Goal: Book appointment/travel/reservation

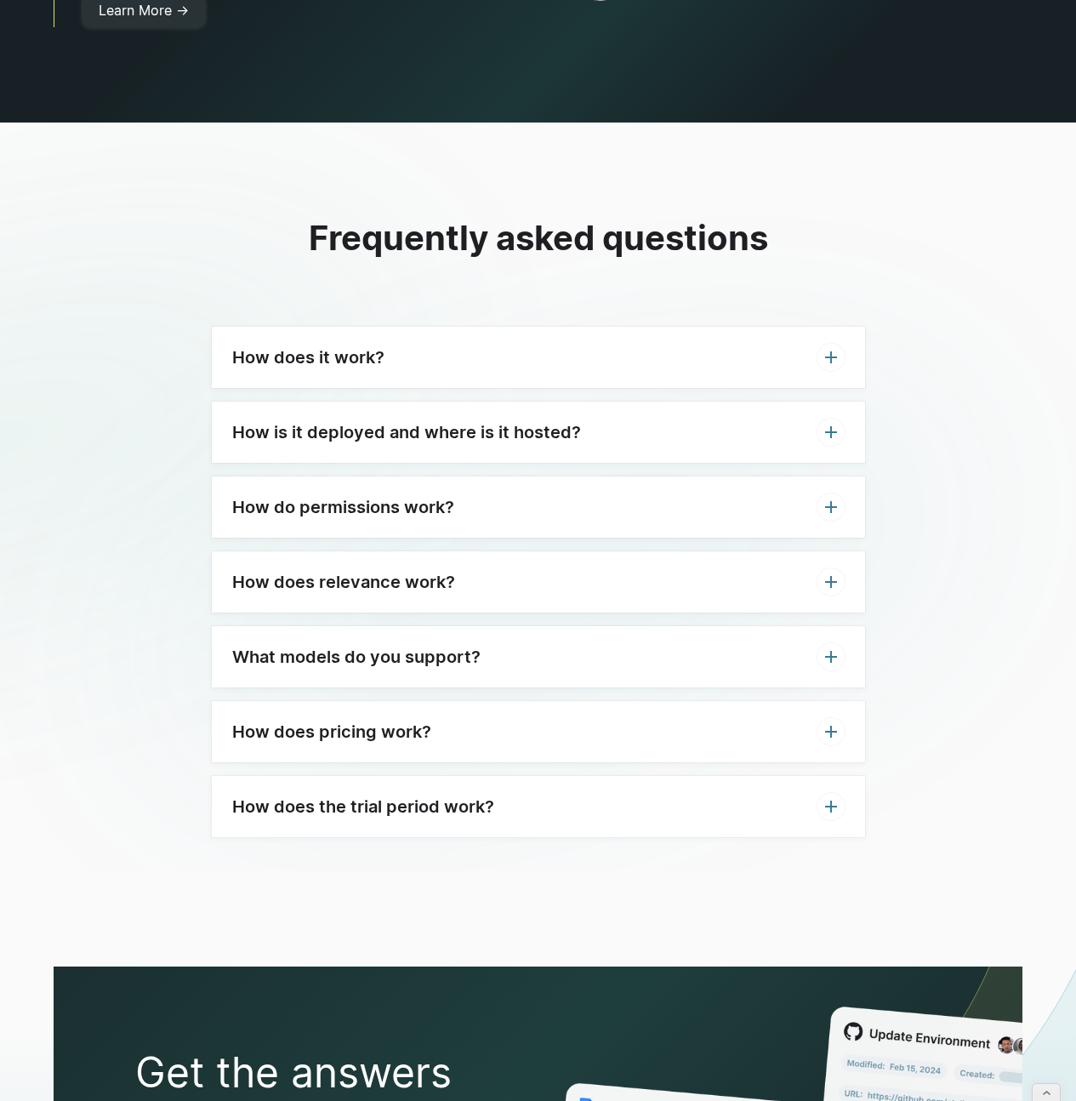
scroll to position [4854, 0]
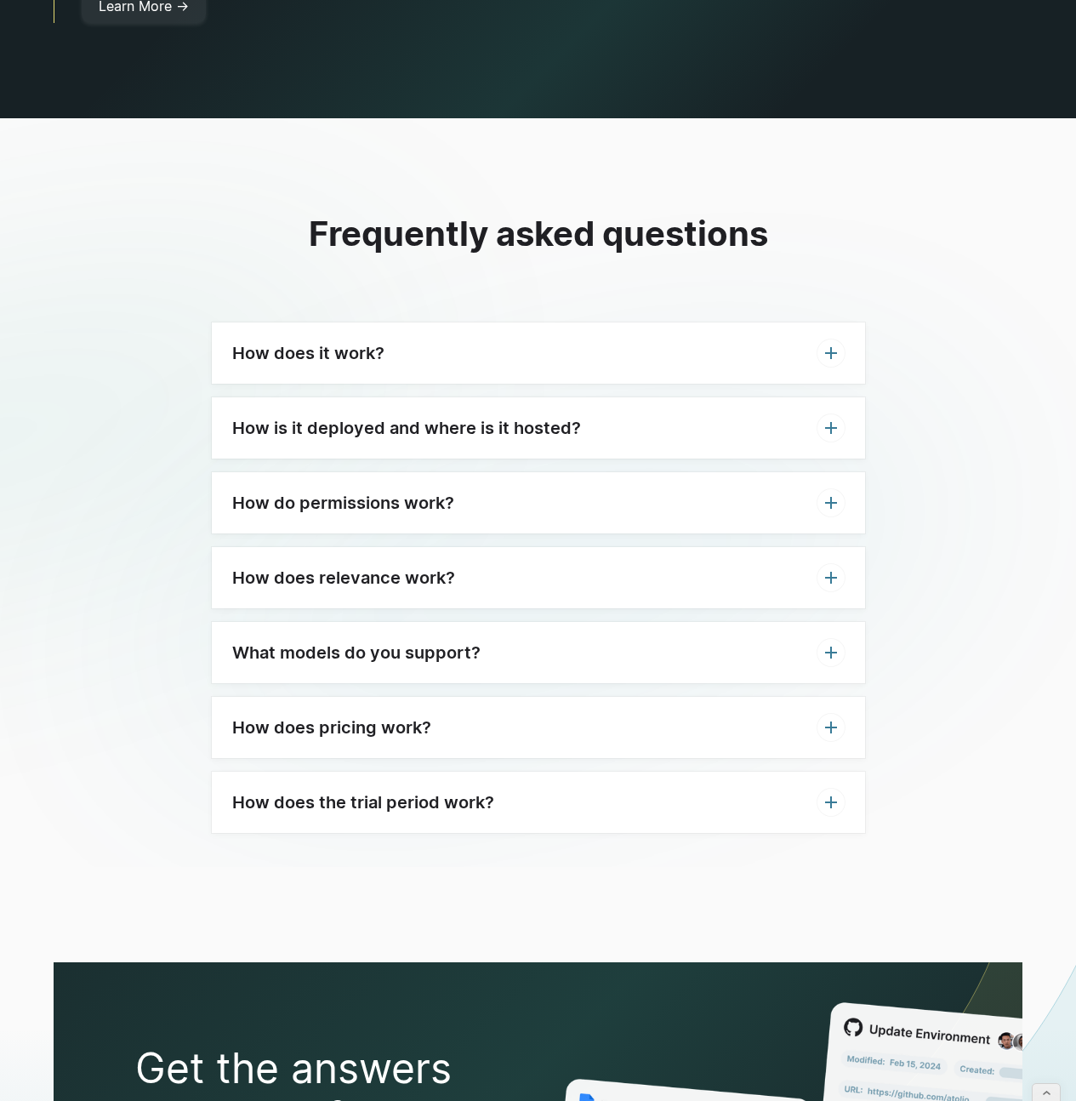
click at [533, 697] on div "How does pricing work?" at bounding box center [538, 727] width 653 height 61
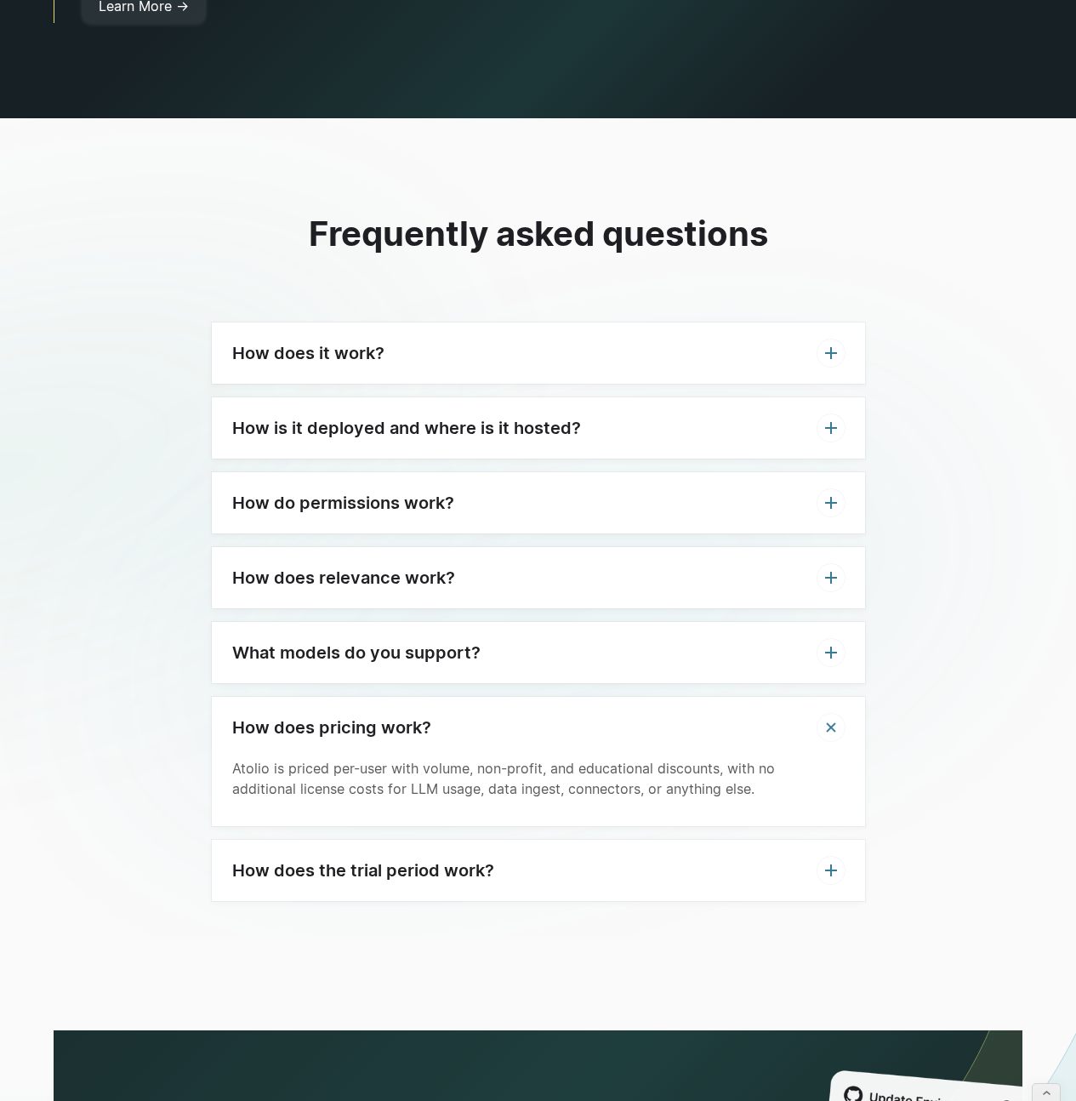
click at [533, 697] on div "How does pricing work?" at bounding box center [538, 727] width 653 height 61
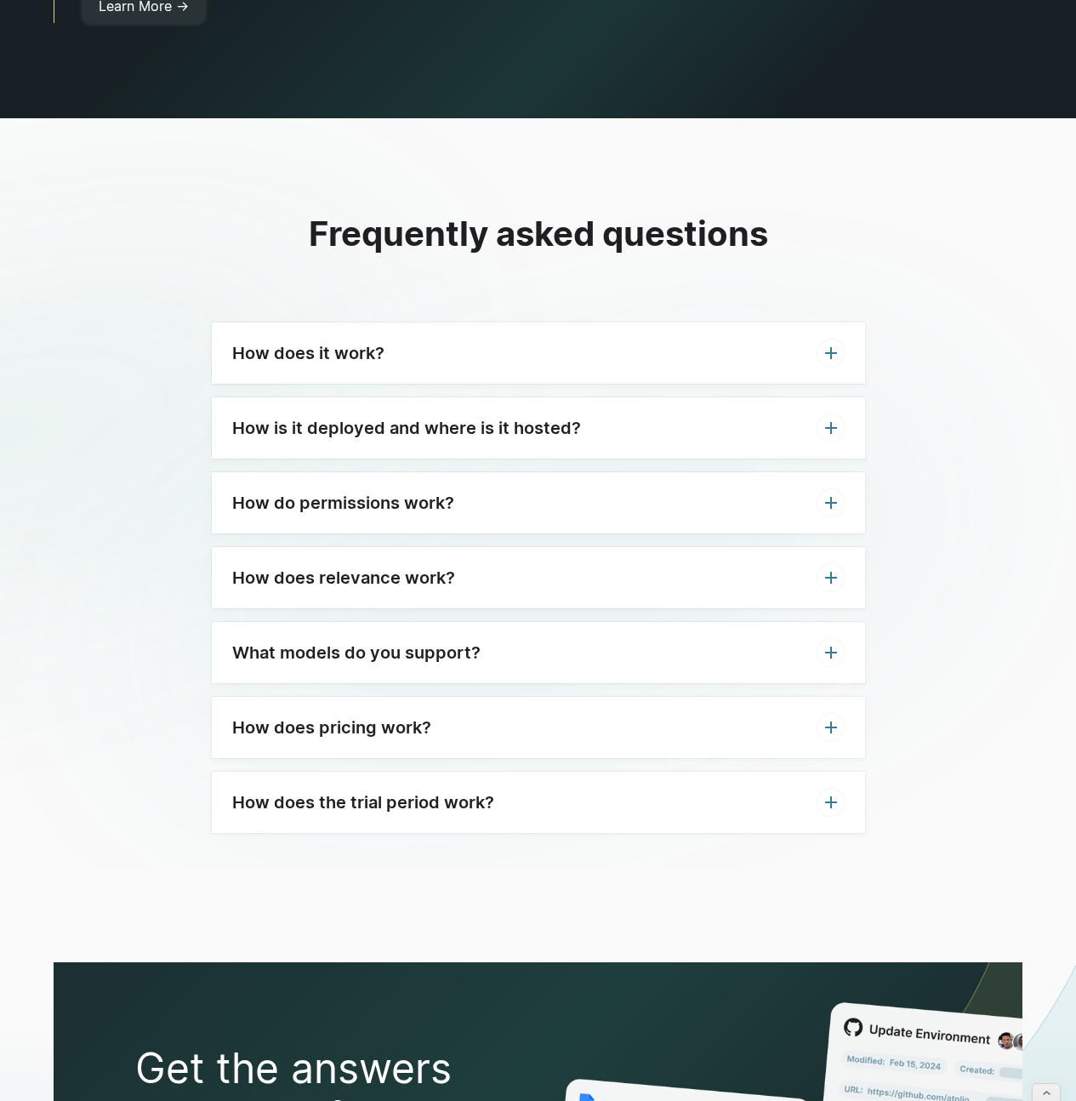
click at [563, 624] on div "What models do you support?" at bounding box center [538, 652] width 653 height 61
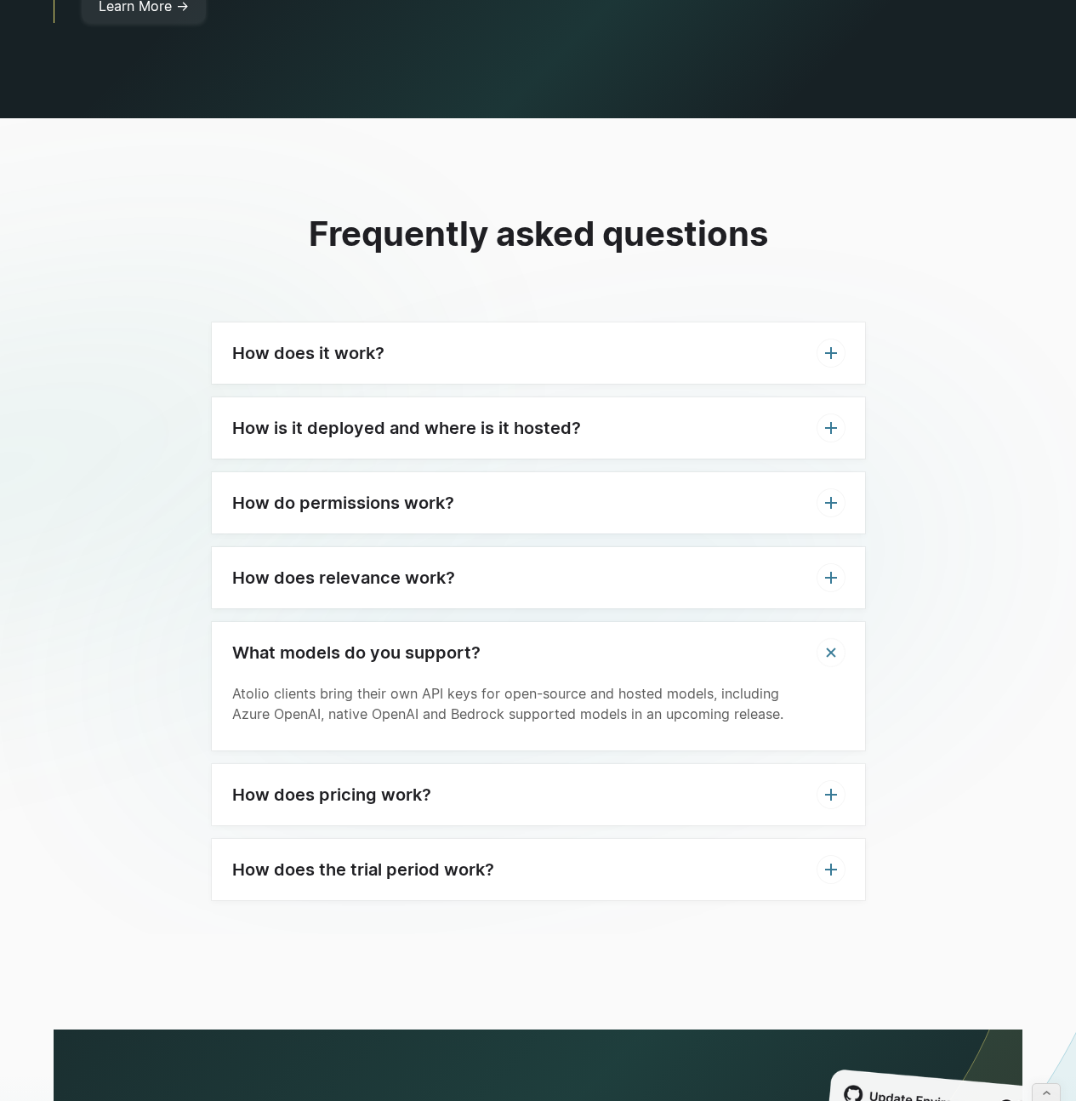
click at [563, 624] on div "What models do you support?" at bounding box center [538, 652] width 653 height 61
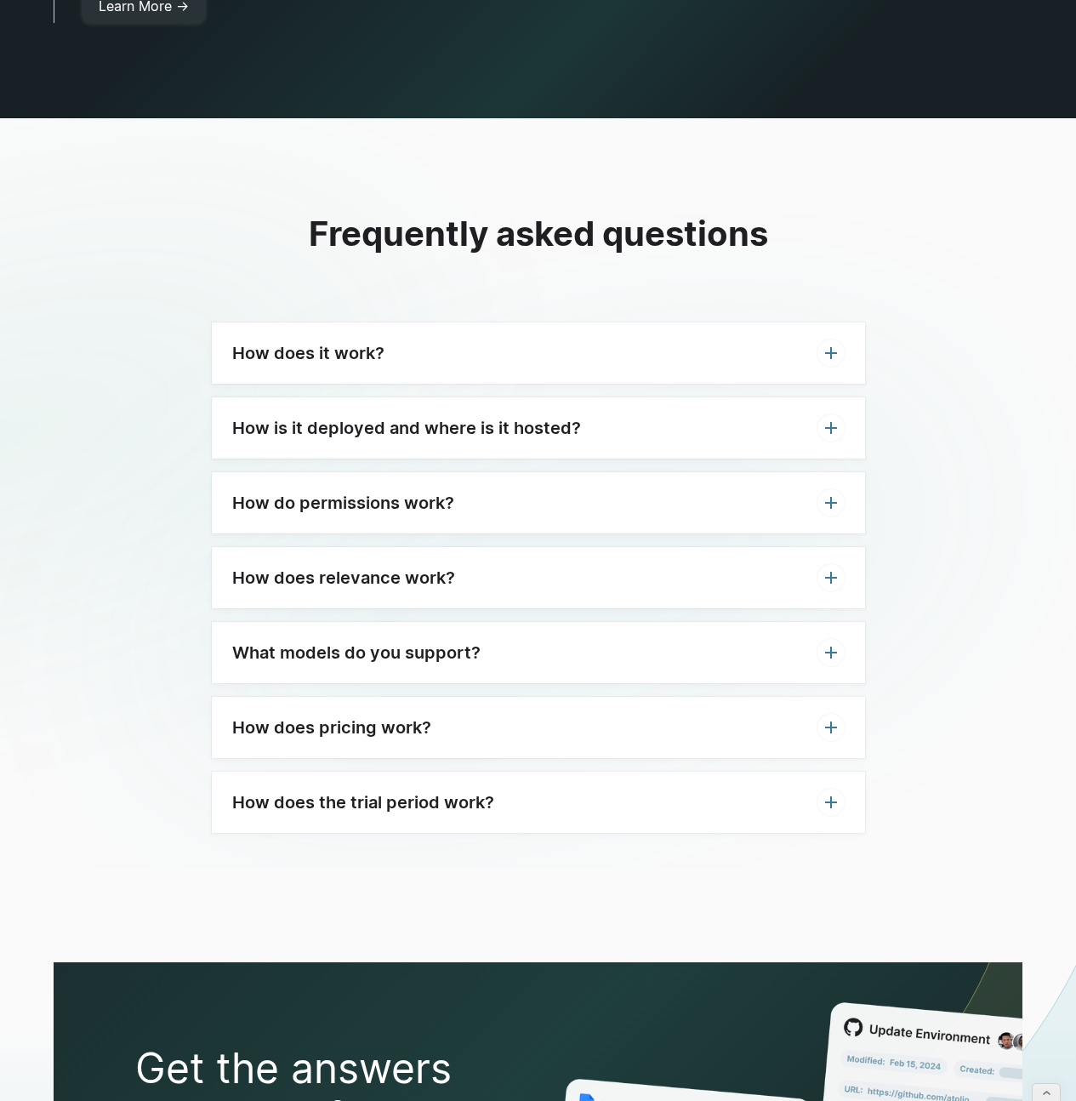
click at [573, 547] on div "How does relevance work?" at bounding box center [538, 577] width 653 height 61
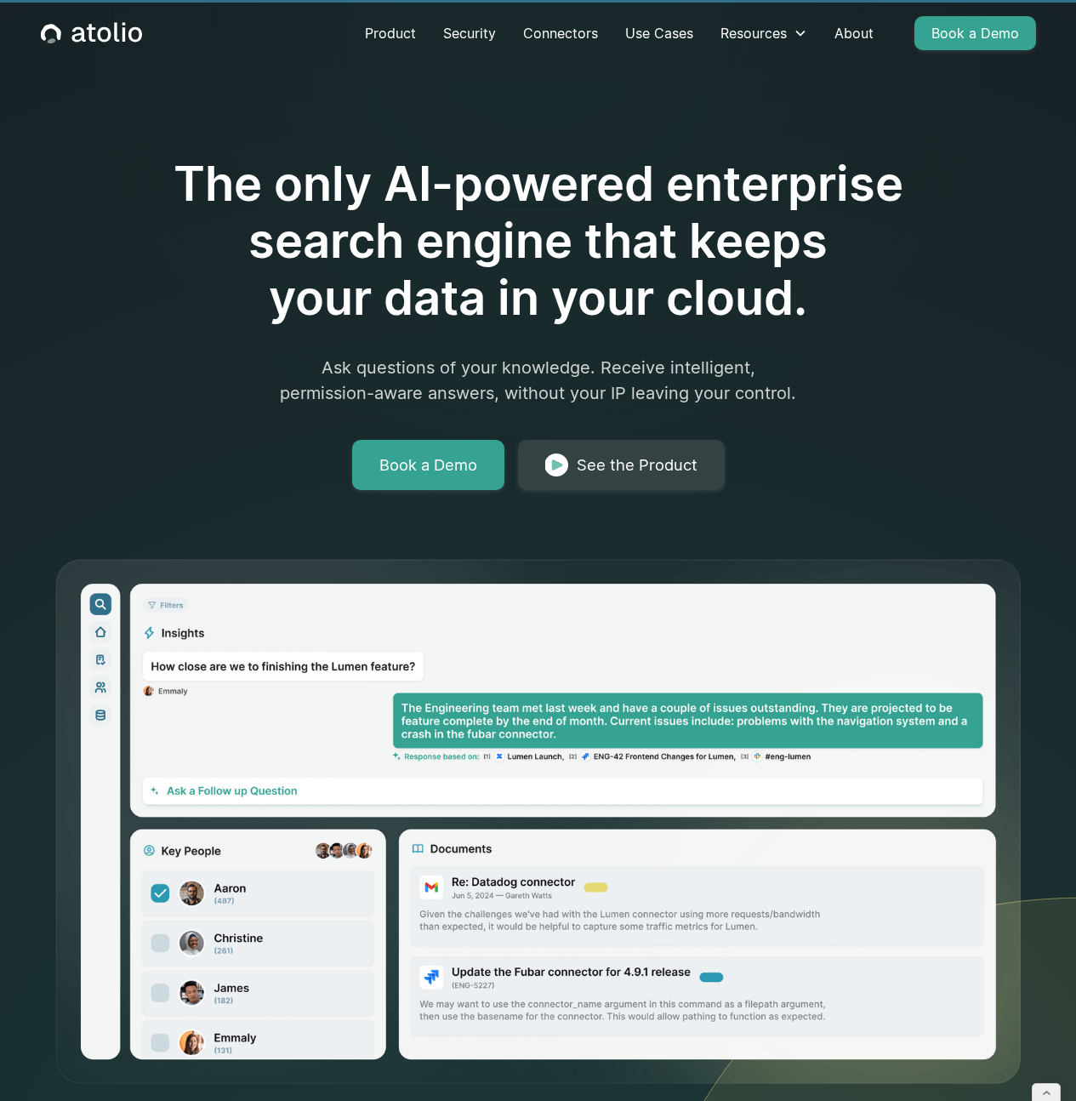
scroll to position [0, 0]
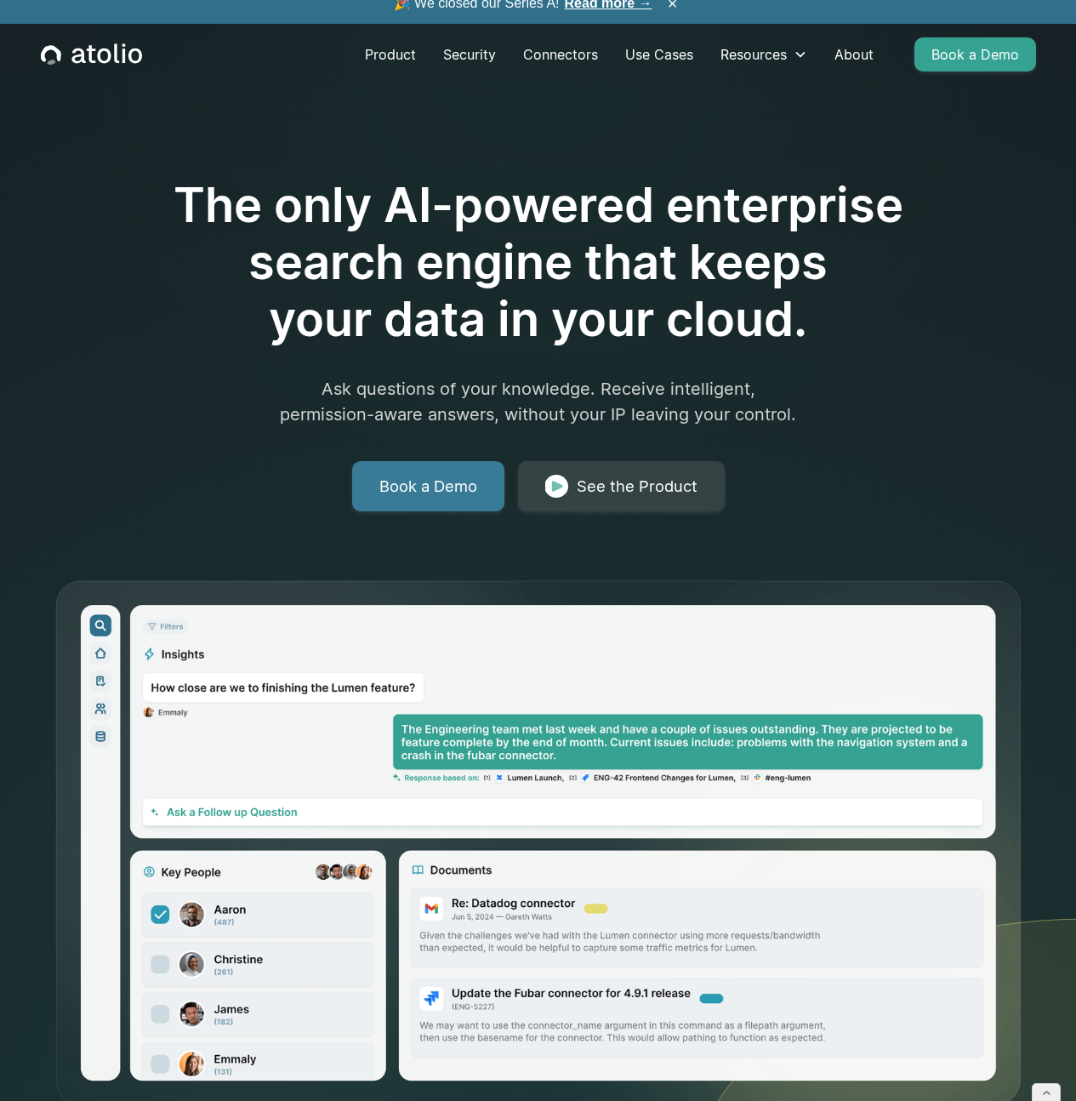
click at [443, 479] on link "Book a Demo" at bounding box center [428, 486] width 152 height 51
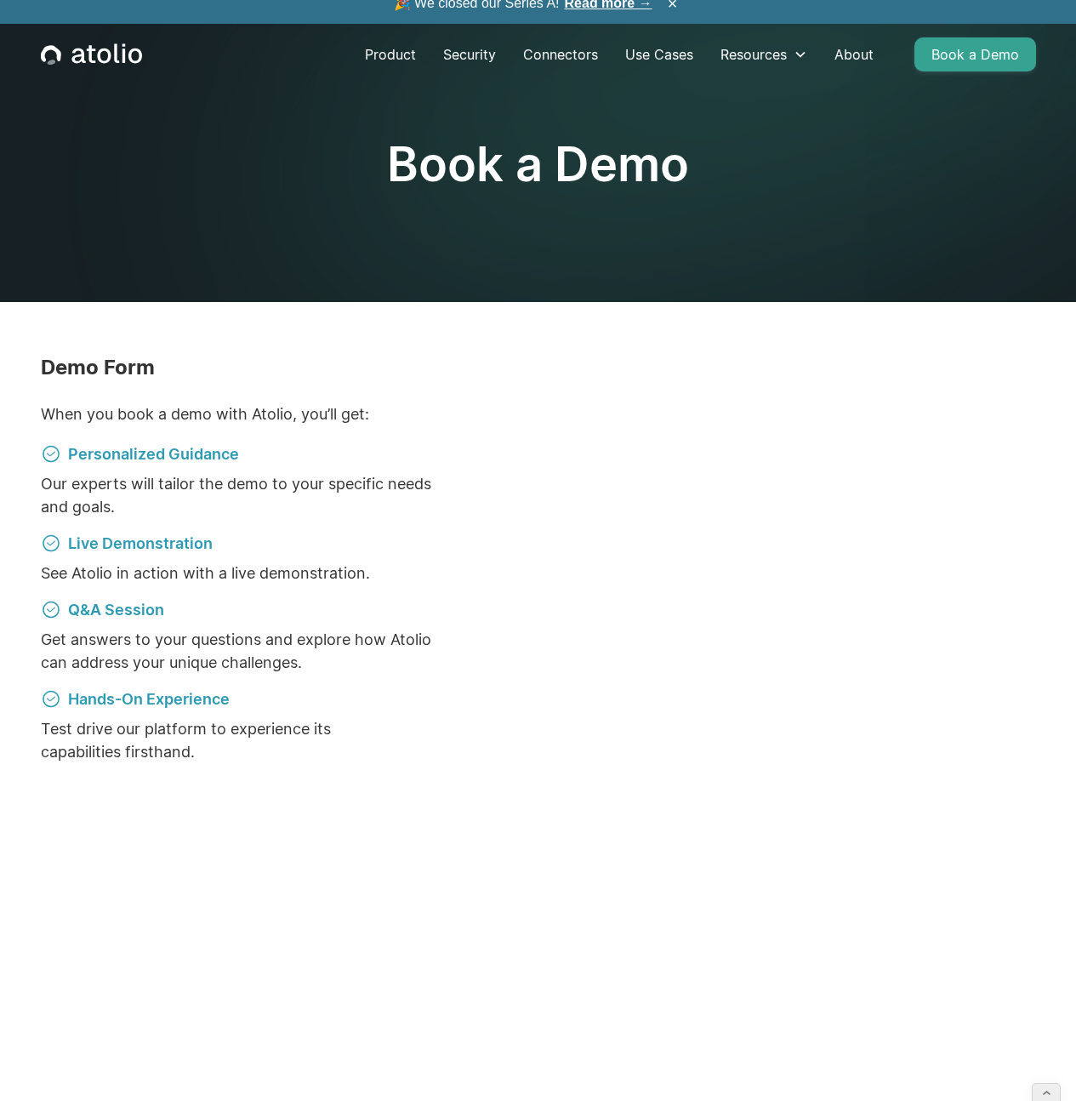
click at [167, 373] on h5 "Demo Form" at bounding box center [236, 367] width 390 height 29
click at [487, 219] on section "Book a Demo" at bounding box center [538, 151] width 1076 height 302
